Goal: Task Accomplishment & Management: Complete application form

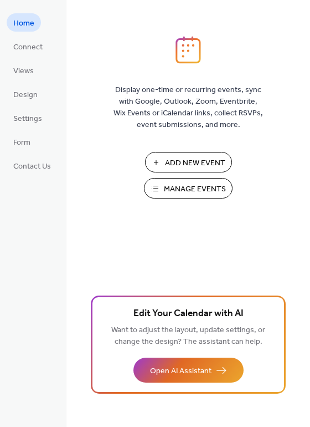
click at [184, 161] on span "Add New Event" at bounding box center [195, 163] width 60 height 12
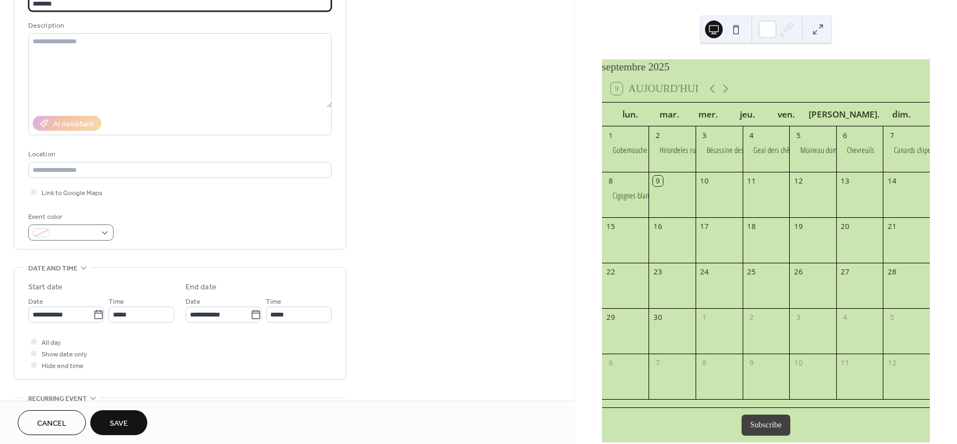
scroll to position [100, 0]
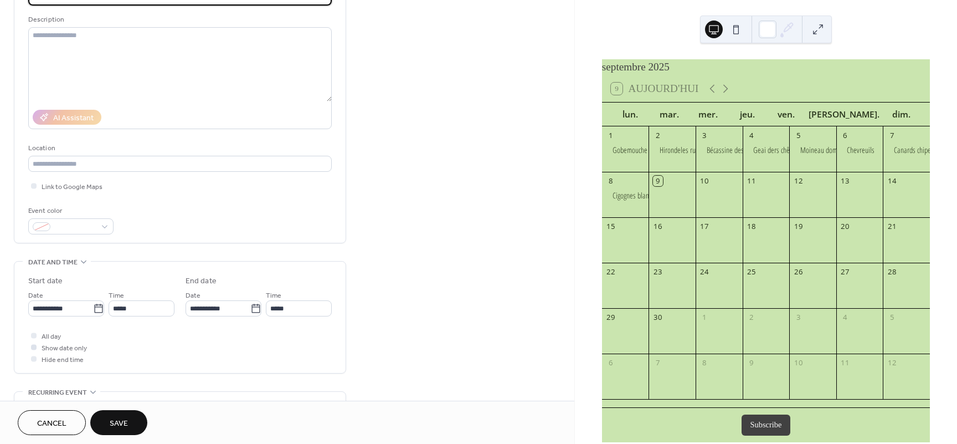
type input "*******"
click at [65, 353] on span "Show date only" at bounding box center [64, 348] width 45 height 12
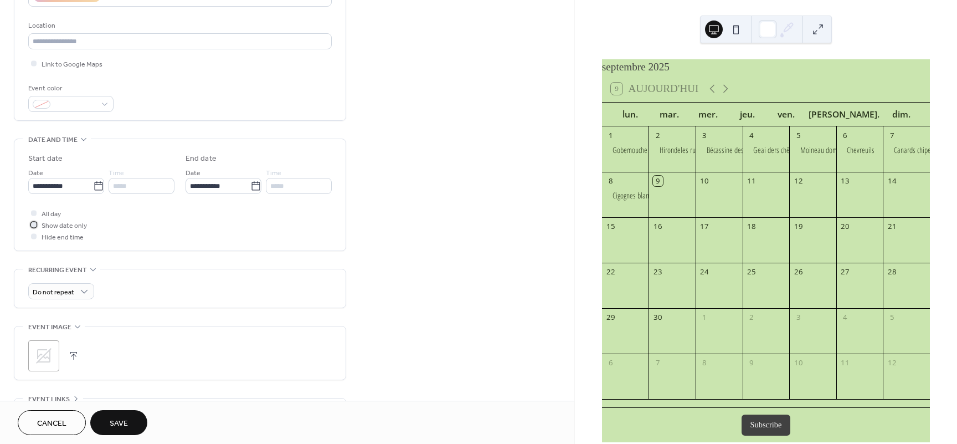
scroll to position [233, 0]
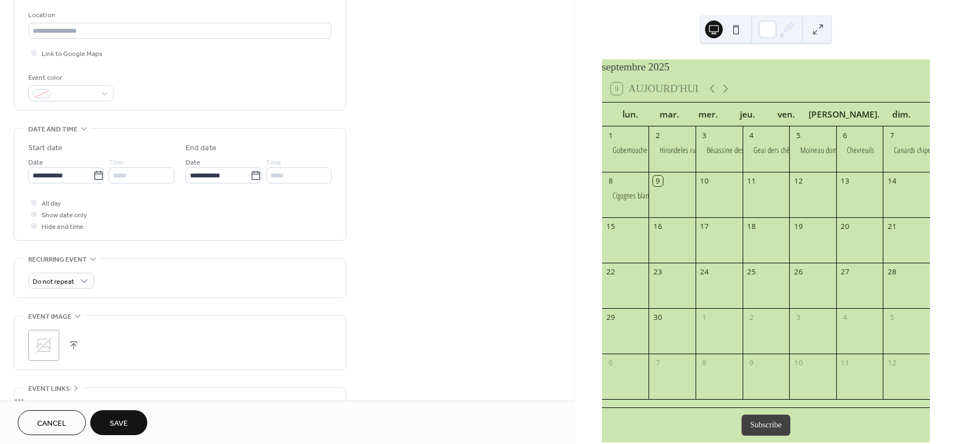
click at [75, 348] on button "button" at bounding box center [74, 345] width 16 height 16
click at [126, 422] on span "Save" at bounding box center [119, 424] width 18 height 12
